Goal: Information Seeking & Learning: Learn about a topic

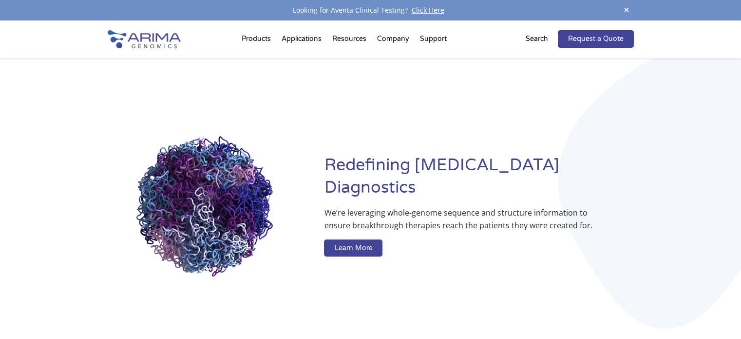
click at [273, 294] on video at bounding box center [208, 207] width 201 height 201
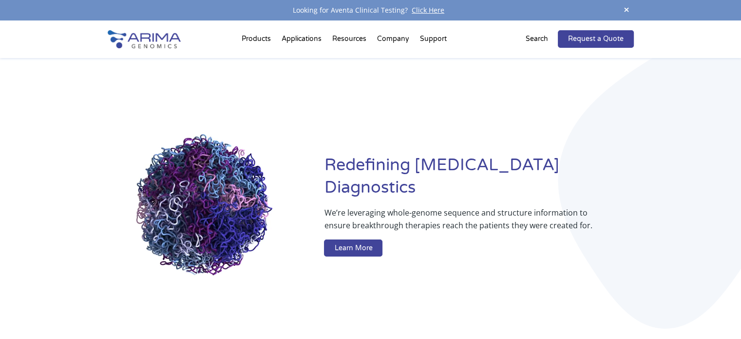
click at [10, 178] on div "Redefining Cancer Diagnostics We’re leveraging whole-genome sequence and struct…" at bounding box center [370, 207] width 741 height 299
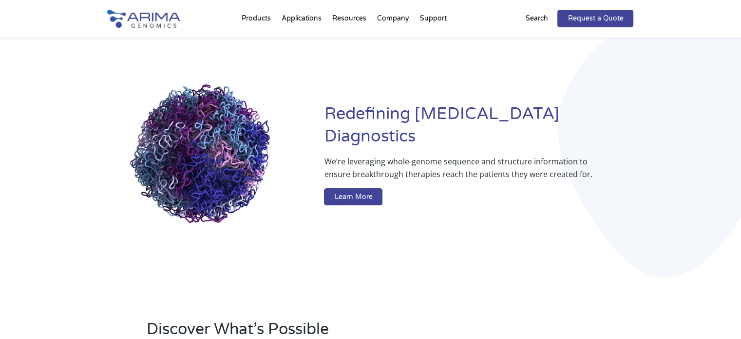
scroll to position [53, 0]
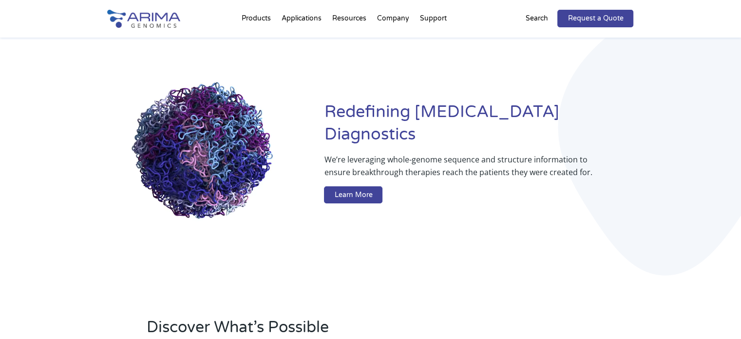
click at [15, 214] on div "Redefining Cancer Diagnostics We’re leveraging whole-genome sequence and struct…" at bounding box center [370, 154] width 741 height 299
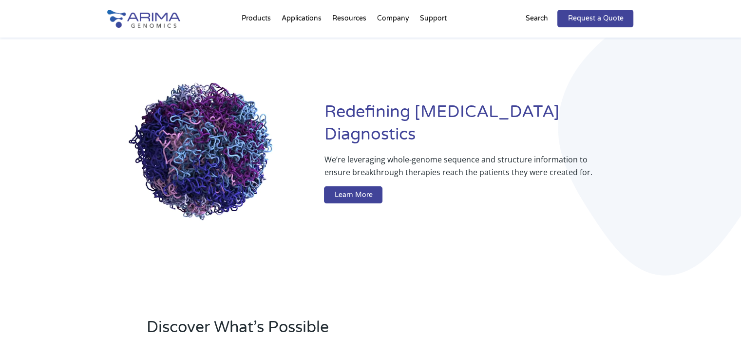
click at [57, 153] on div "Redefining Cancer Diagnostics We’re leveraging whole-genome sequence and struct…" at bounding box center [370, 154] width 741 height 299
